Goal: Information Seeking & Learning: Learn about a topic

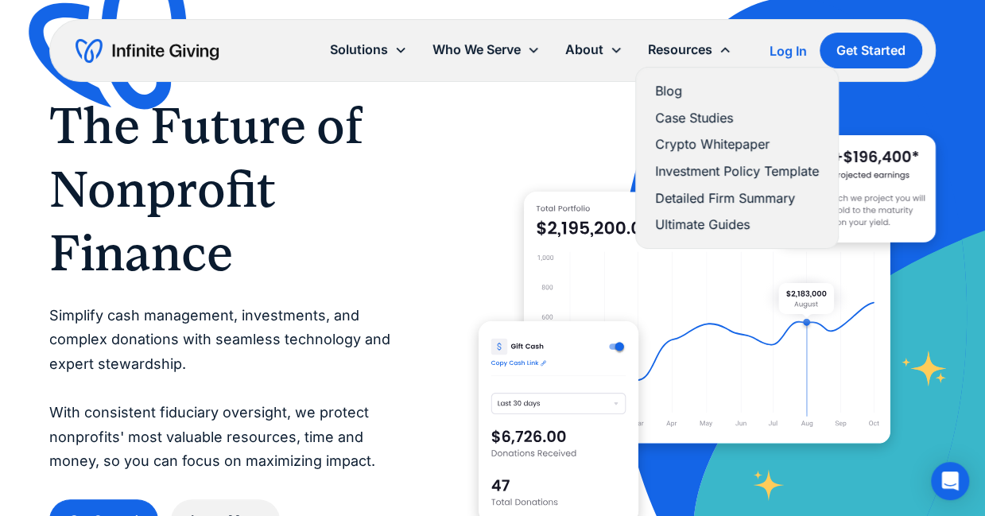
click at [665, 95] on link "Blog" at bounding box center [737, 90] width 164 height 21
click at [672, 87] on link "Blog" at bounding box center [737, 90] width 164 height 21
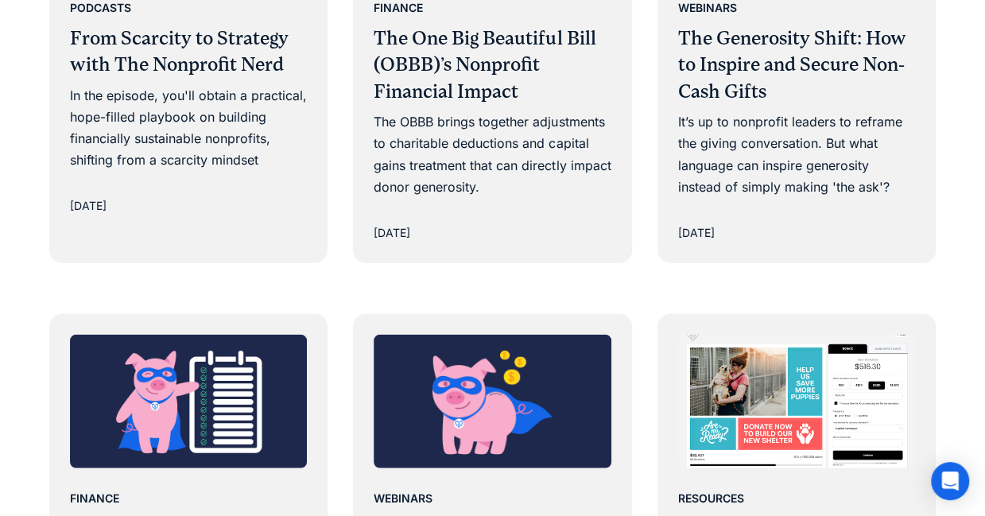
scroll to position [1717, 0]
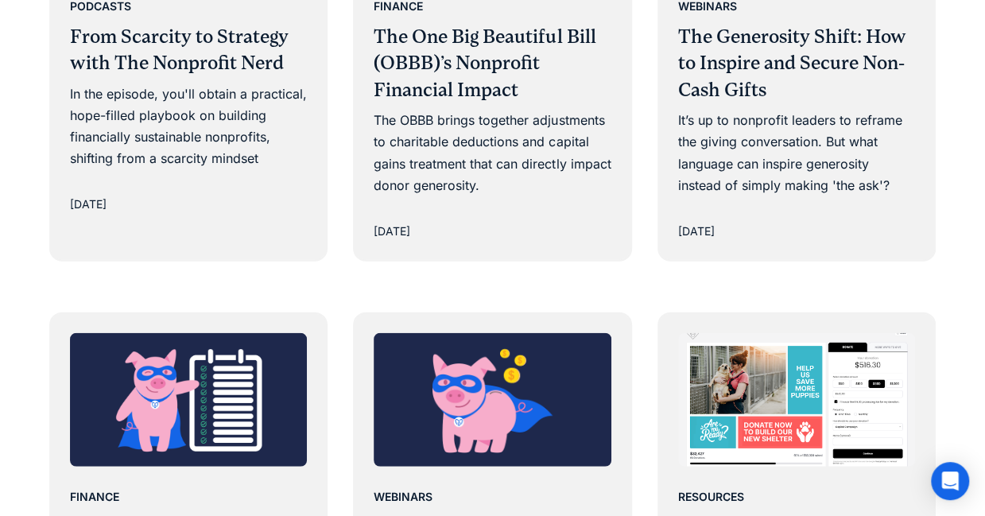
click at [547, 142] on div "The OBBB brings together adjustments to charitable deductions and capital gains…" at bounding box center [492, 153] width 237 height 87
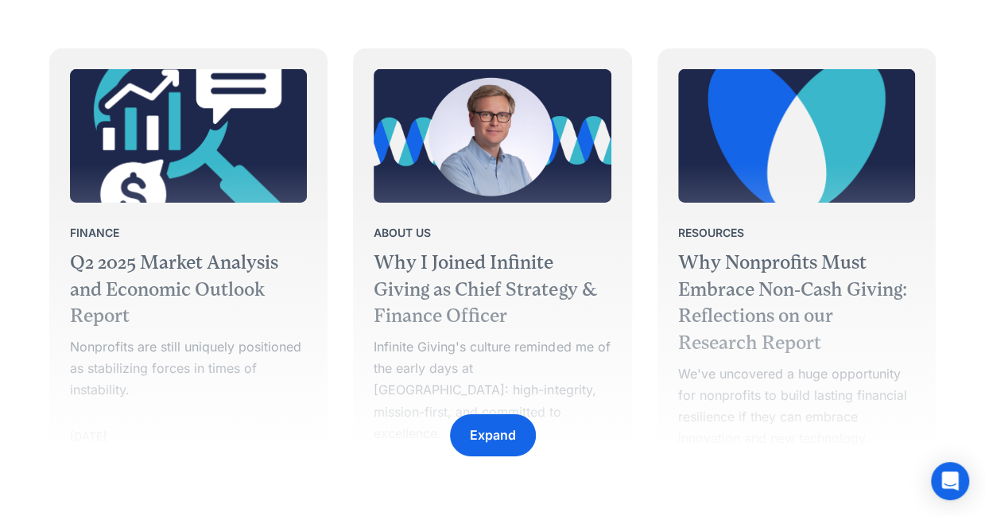
scroll to position [2476, 0]
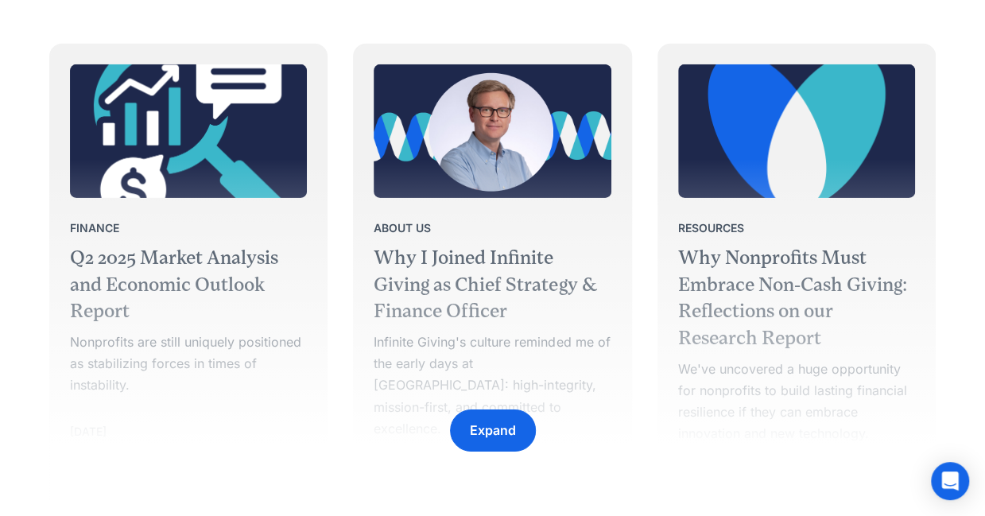
click at [155, 359] on div "Expand" at bounding box center [492, 312] width 887 height 382
click at [175, 157] on div "Expand" at bounding box center [492, 312] width 887 height 382
click at [204, 267] on div "Expand" at bounding box center [492, 312] width 887 height 382
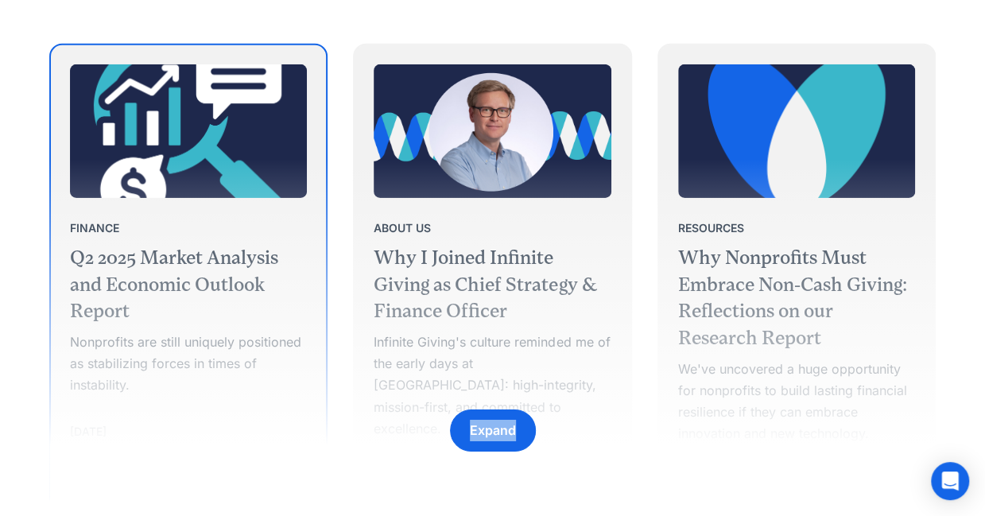
click at [210, 113] on img at bounding box center [188, 131] width 237 height 134
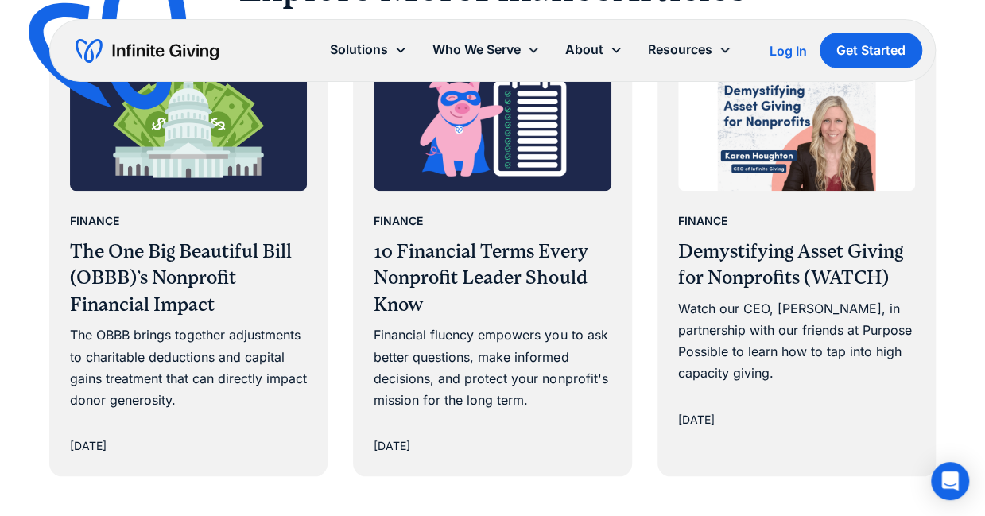
scroll to position [3495, 0]
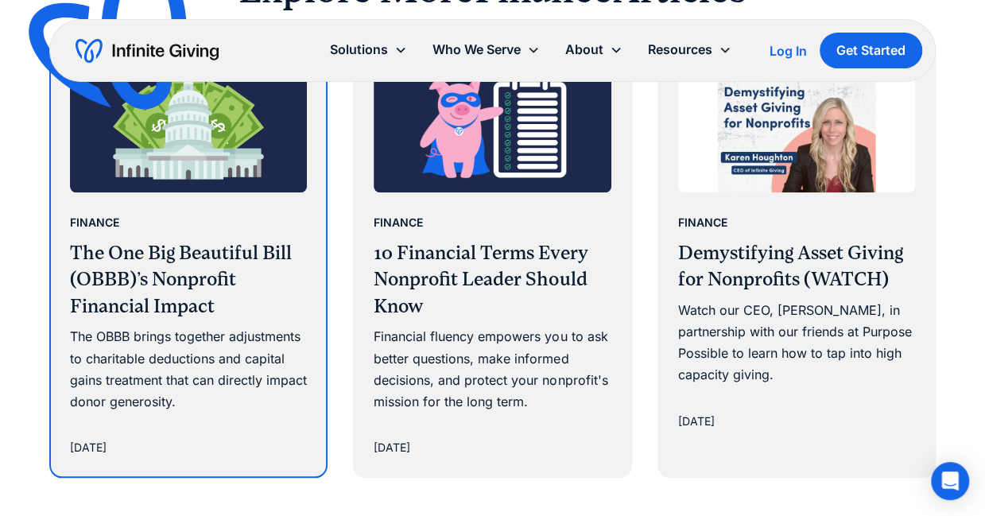
click at [227, 287] on h3 "The One Big Beautiful Bill (OBBB)’s Nonprofit Financial Impact" at bounding box center [188, 280] width 237 height 80
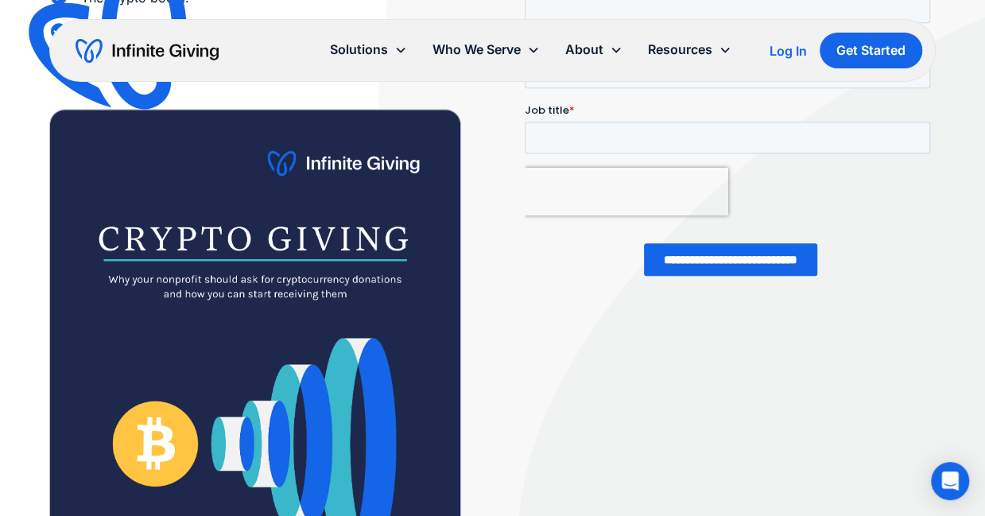
scroll to position [433, 0]
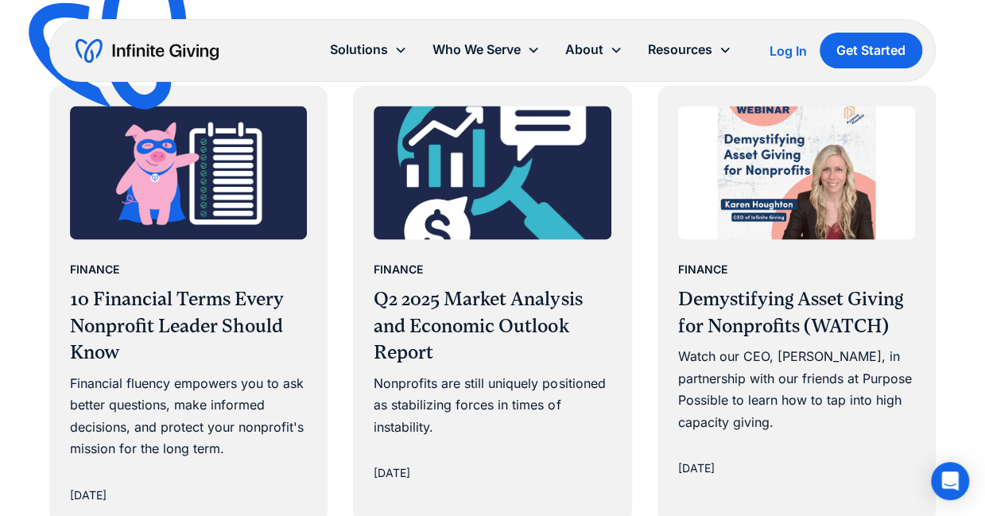
scroll to position [4013, 0]
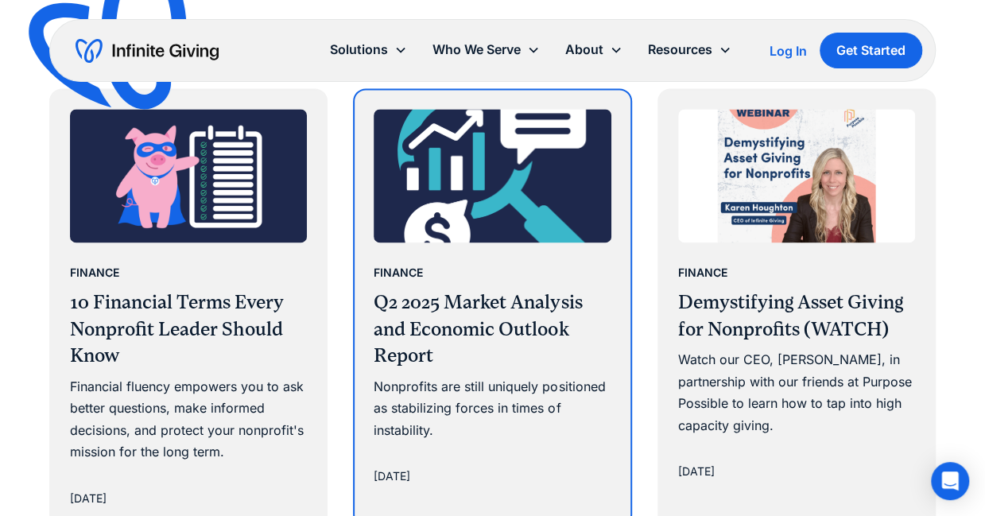
click at [489, 376] on div "Nonprofits are still uniquely positioned as stabilizing forces in times of inst…" at bounding box center [492, 408] width 237 height 65
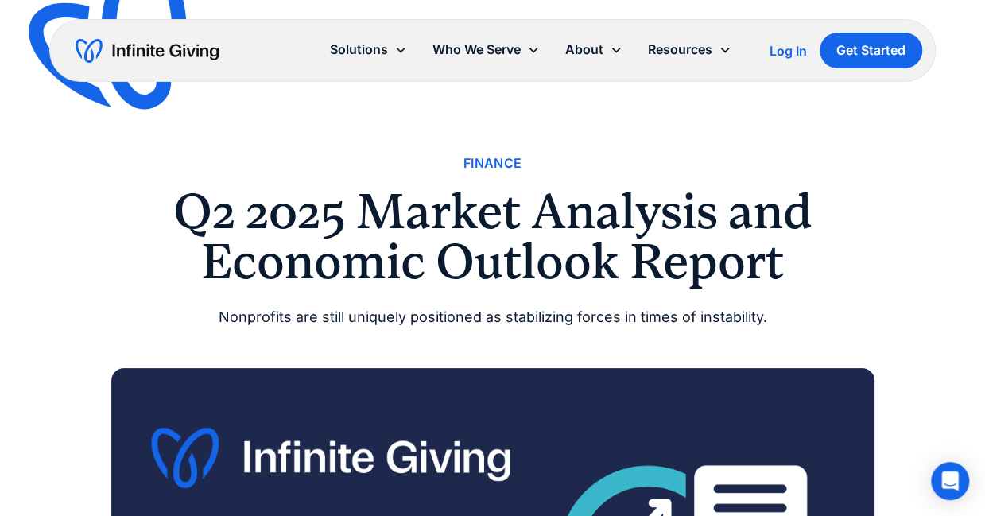
click at [173, 49] on img "home" at bounding box center [147, 50] width 143 height 25
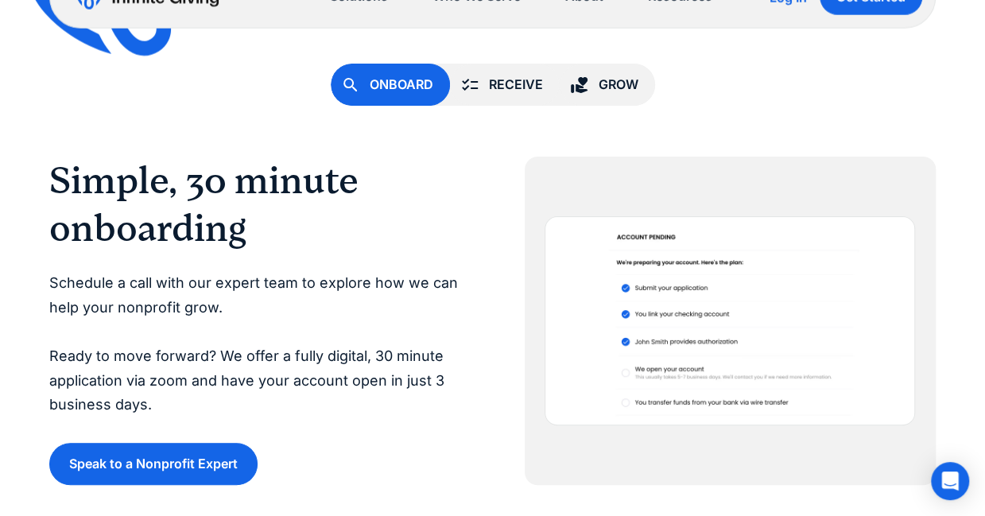
scroll to position [2953, 0]
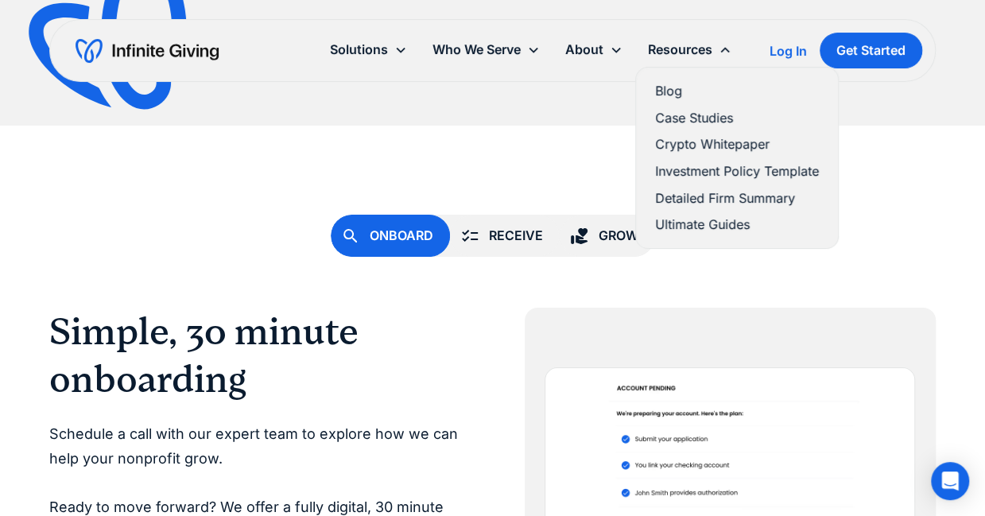
click at [672, 90] on link "Blog" at bounding box center [737, 90] width 164 height 21
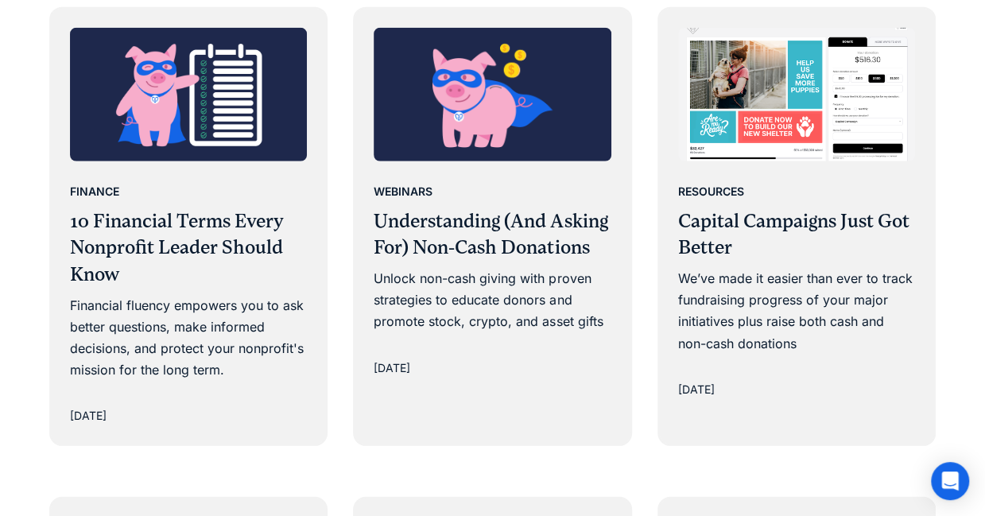
scroll to position [2022, 0]
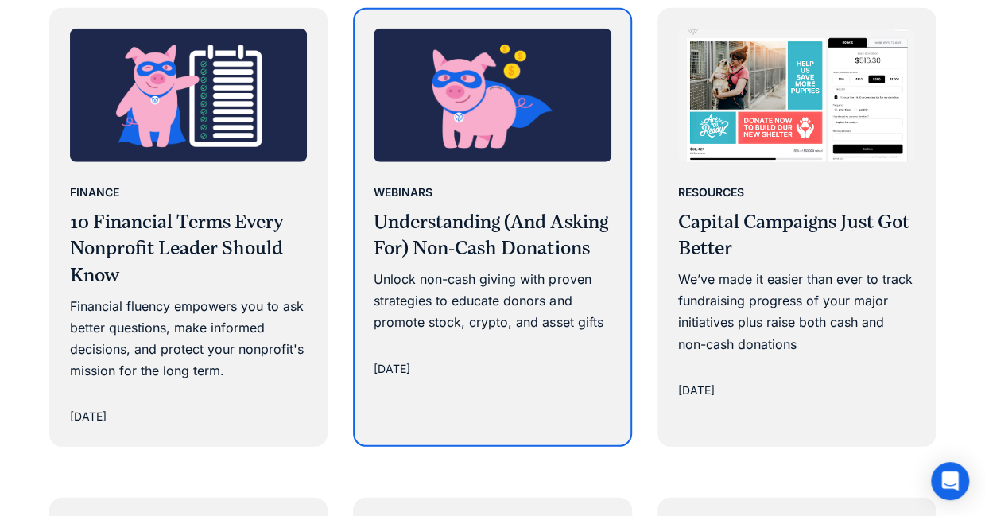
click at [479, 261] on h3 "Understanding (And Asking For) Non-Cash Donations" at bounding box center [492, 235] width 237 height 53
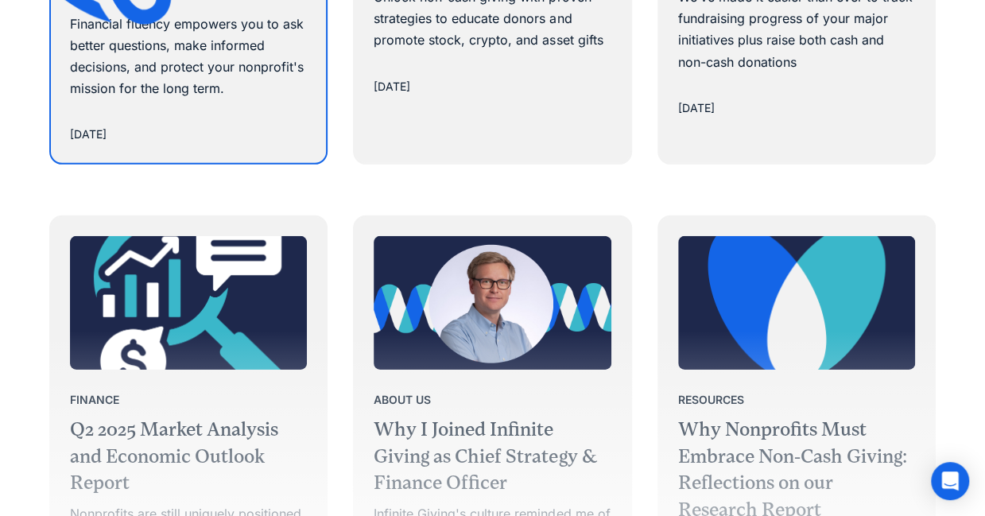
scroll to position [2499, 0]
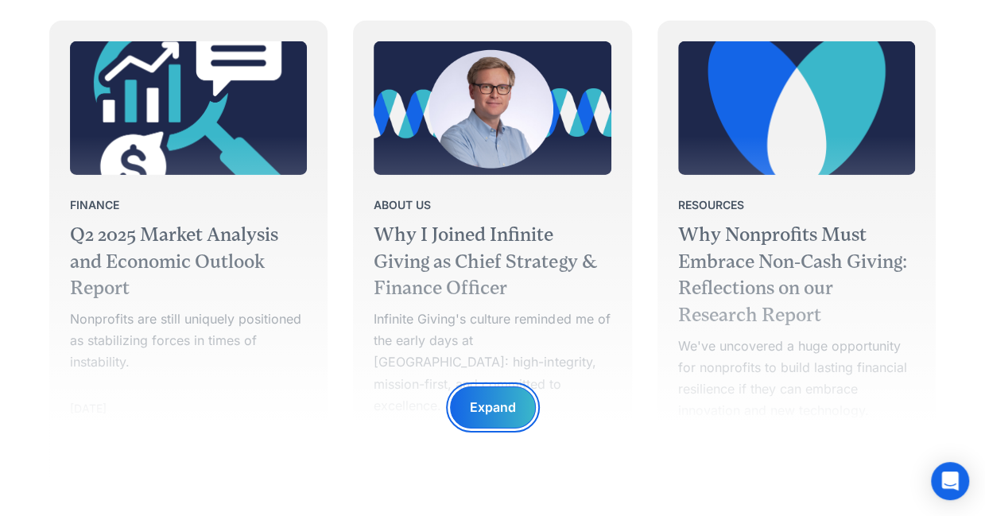
click at [482, 422] on div "Expand" at bounding box center [493, 408] width 86 height 42
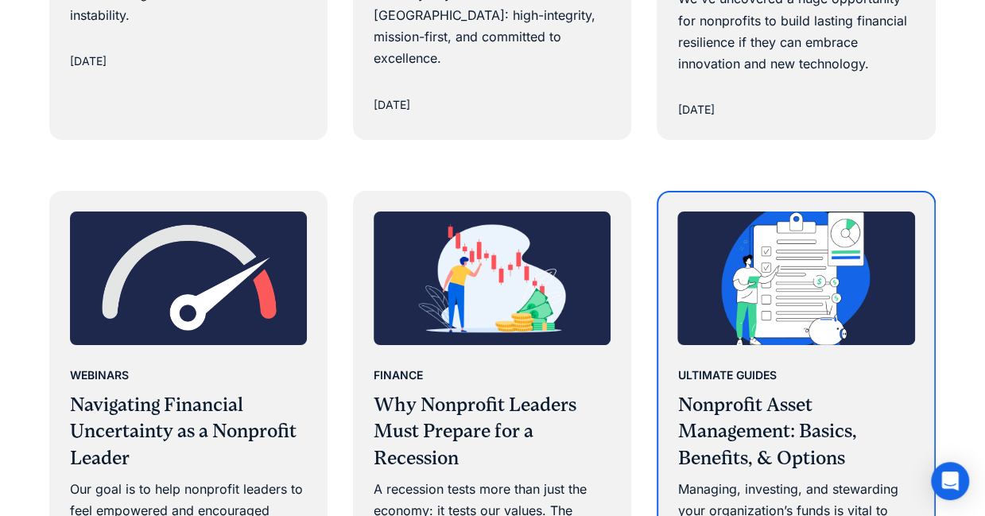
scroll to position [2845, 0]
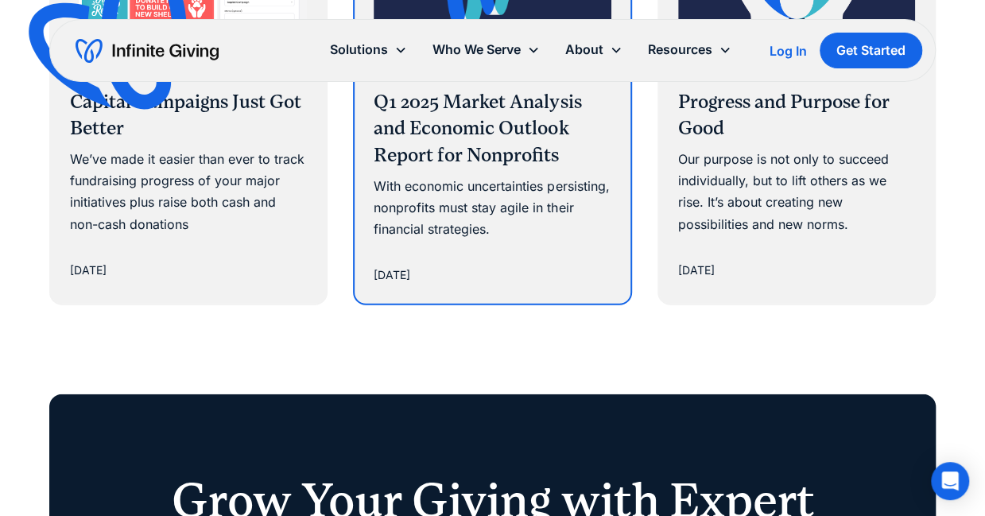
scroll to position [2027, 0]
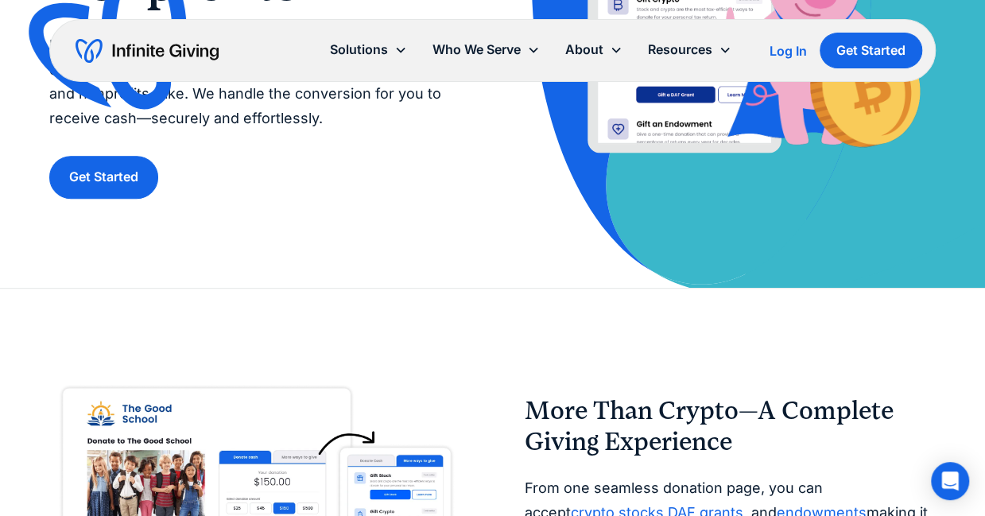
scroll to position [458, 0]
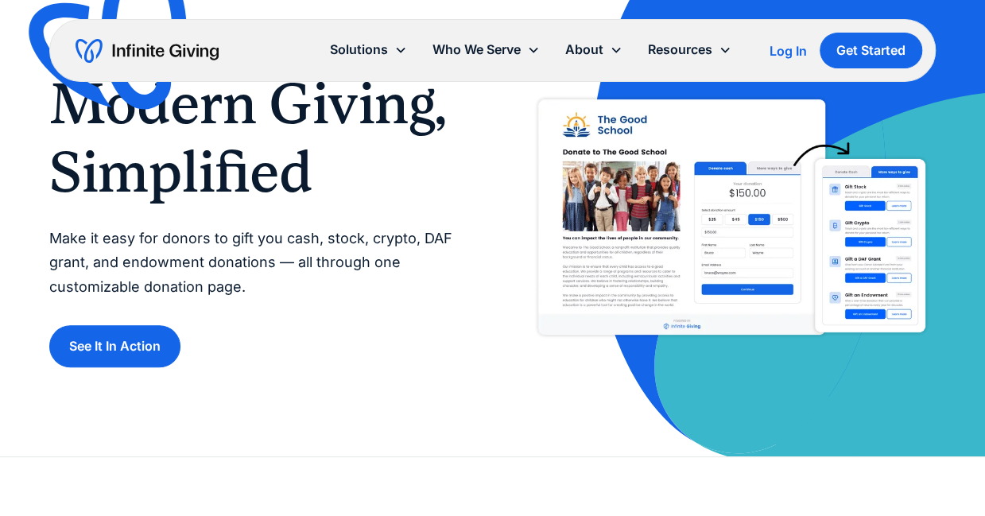
scroll to position [83, 0]
click at [396, 414] on div "Modern Giving, Simplified Make it easy for donors to gift you cash, stock, cryp…" at bounding box center [492, 186] width 887 height 539
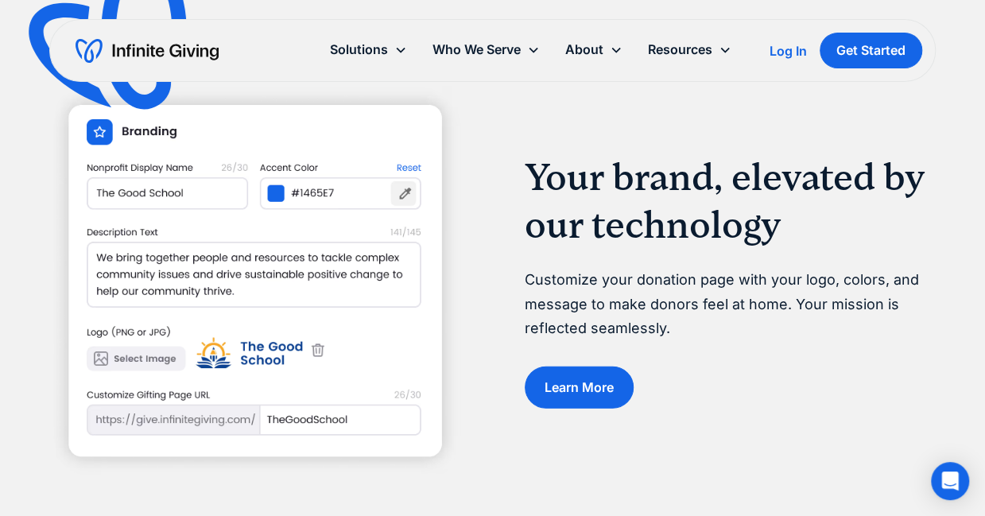
scroll to position [1736, 0]
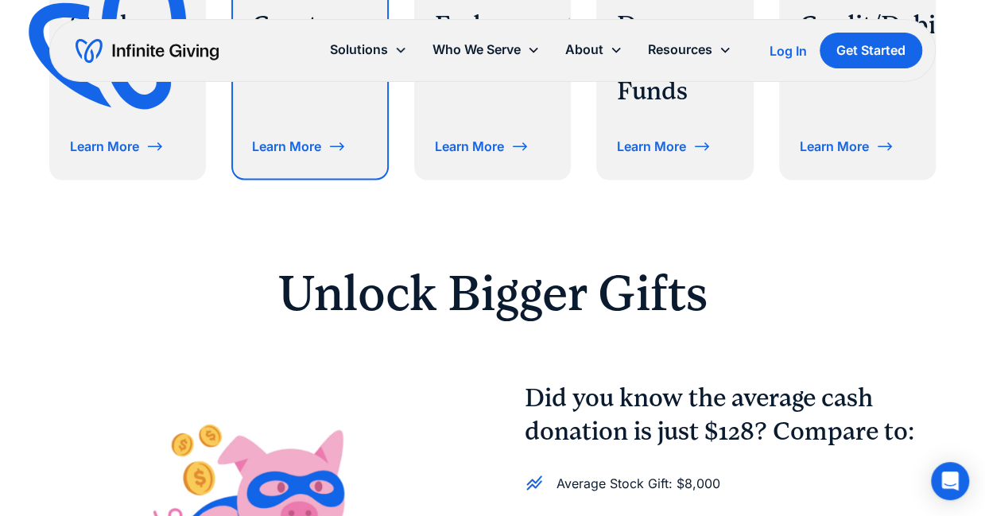
scroll to position [906, 0]
